Goal: Navigation & Orientation: Go to known website

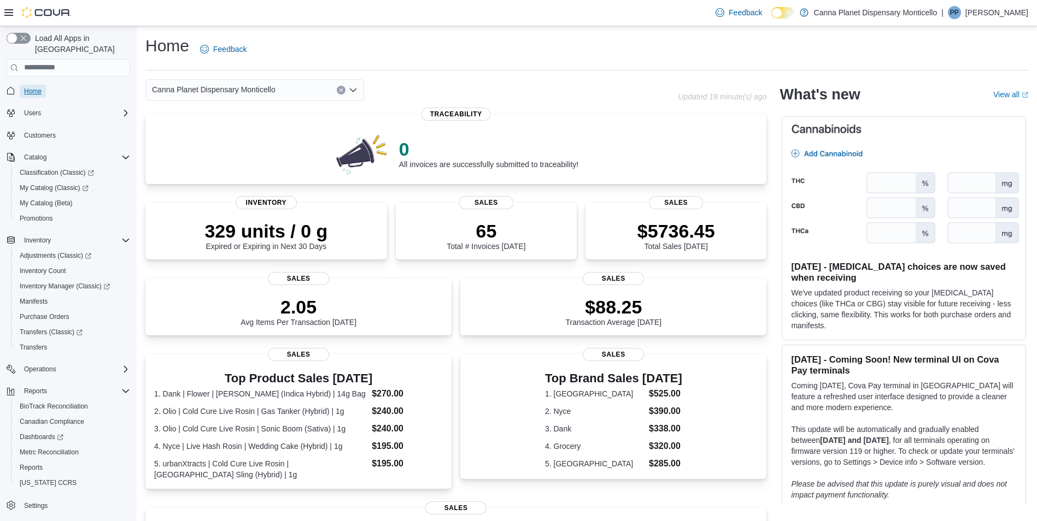
click at [26, 87] on span "Home" at bounding box center [32, 91] width 17 height 9
